Goal: Learn about a topic: Learn about a topic

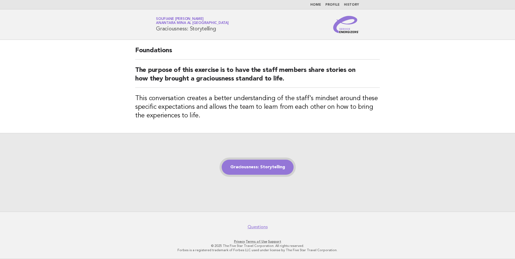
click at [265, 170] on link "Graciousness: Storytelling" at bounding box center [258, 167] width 72 height 15
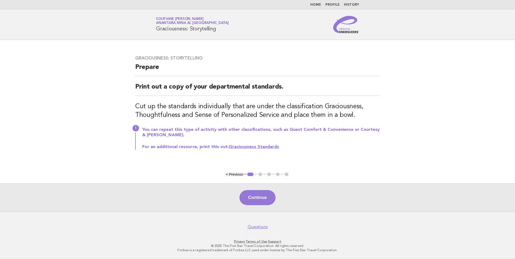
click at [260, 196] on button "Continue" at bounding box center [258, 197] width 36 height 15
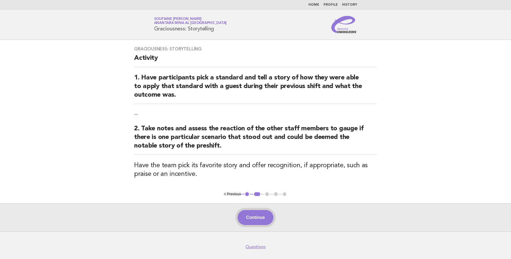
click at [253, 220] on button "Continue" at bounding box center [256, 217] width 36 height 15
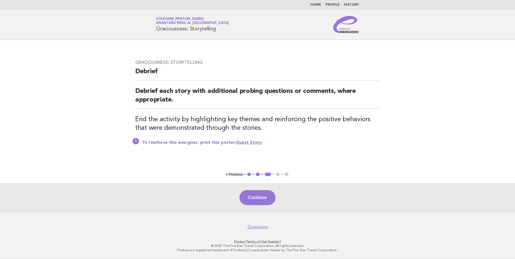
click at [255, 200] on button "Continue" at bounding box center [258, 197] width 36 height 15
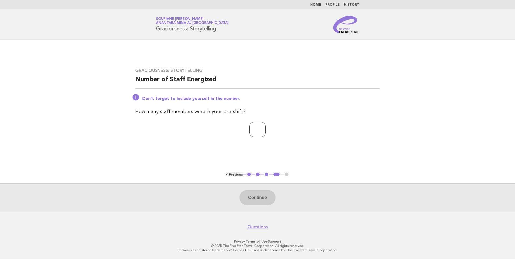
click at [256, 129] on input "number" at bounding box center [258, 129] width 16 height 15
type input "*"
click at [259, 197] on button "Continue" at bounding box center [258, 197] width 36 height 15
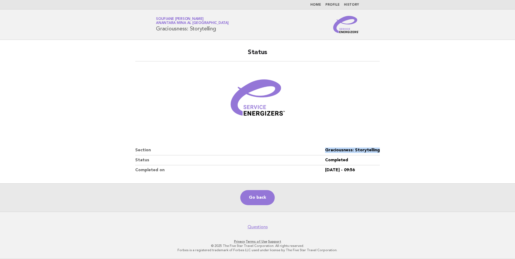
drag, startPoint x: 369, startPoint y: 151, endPoint x: 313, endPoint y: 149, distance: 56.6
click at [313, 149] on div "Status Section Graciousness: Storytelling Status Completed Completed on 15/Aug/…" at bounding box center [258, 112] width 258 height 140
copy dl "Graciousness: Storytelling"
